Goal: Task Accomplishment & Management: Use online tool/utility

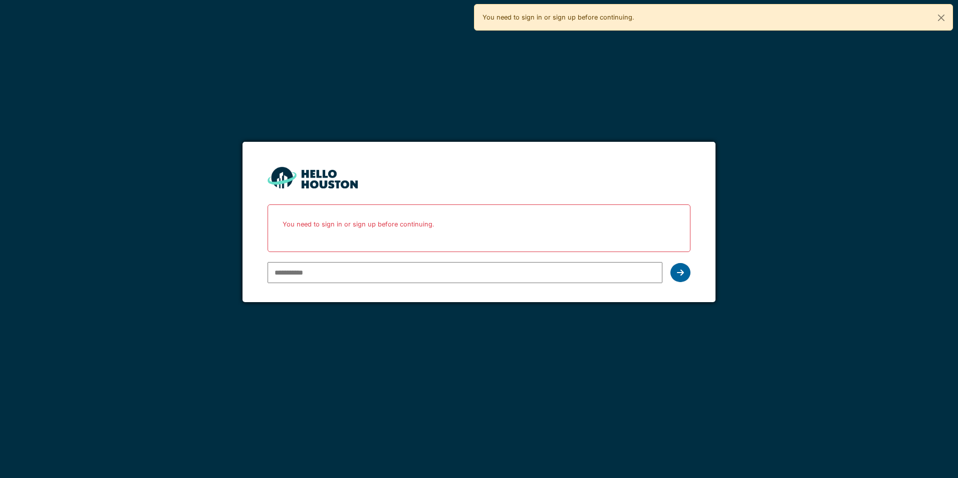
type input "**********"
click at [684, 273] on icon at bounding box center [680, 273] width 7 height 8
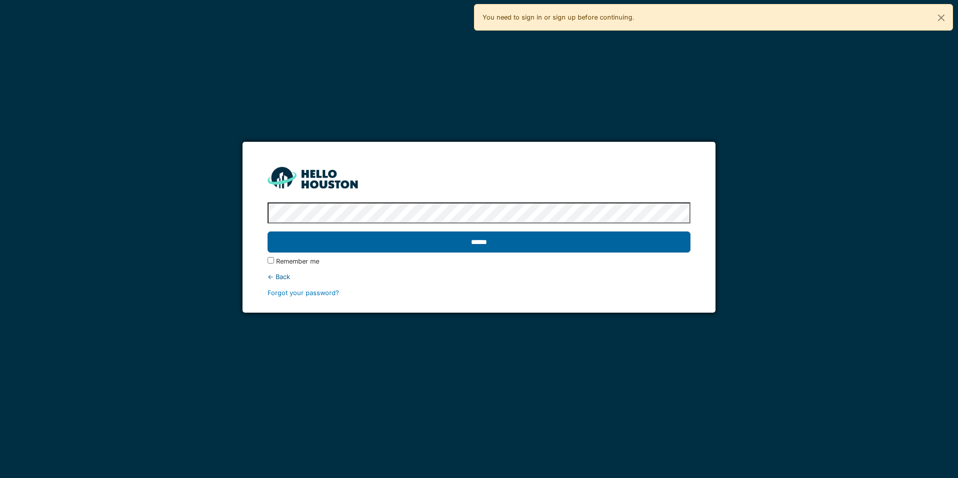
click at [501, 243] on input "******" at bounding box center [479, 242] width 423 height 21
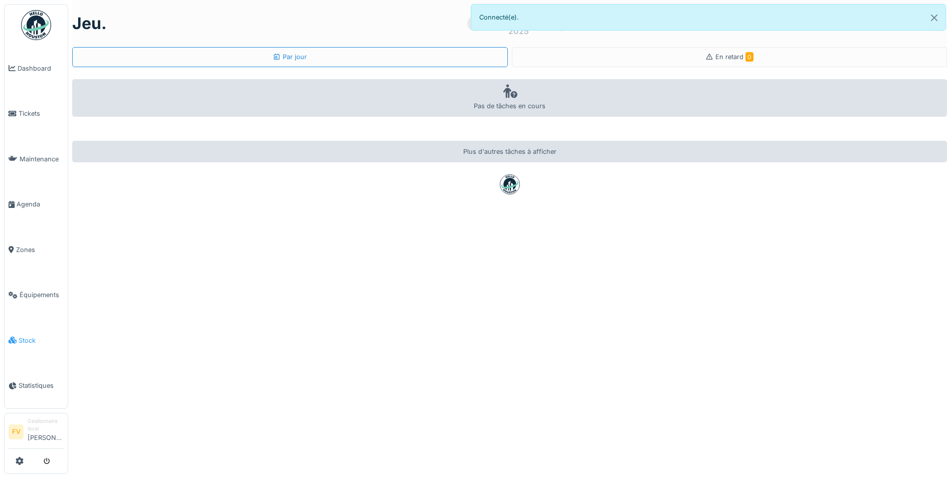
click at [45, 326] on link "Stock" at bounding box center [36, 341] width 63 height 46
